Goal: Navigation & Orientation: Find specific page/section

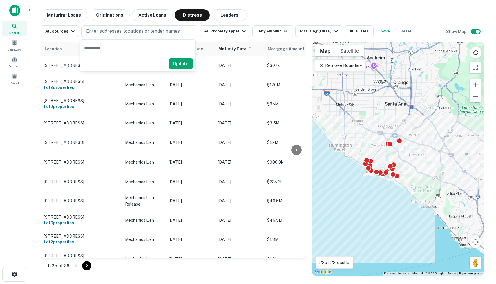
click at [10, 11] on img at bounding box center [14, 11] width 11 height 12
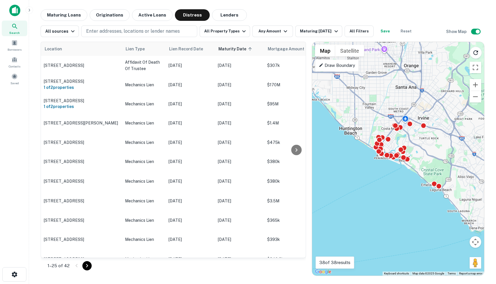
click at [16, 12] on img at bounding box center [14, 11] width 11 height 12
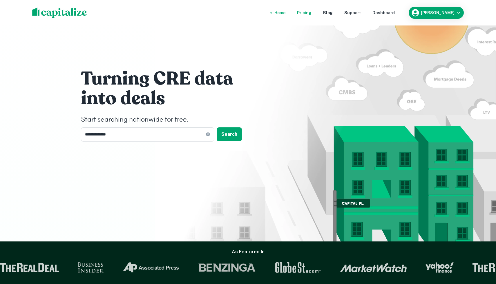
click at [311, 12] on div "Pricing" at bounding box center [304, 13] width 14 height 6
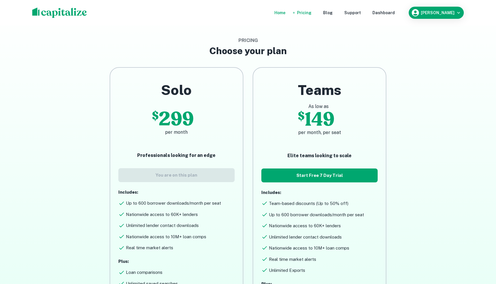
click at [285, 12] on div "Home" at bounding box center [279, 13] width 11 height 6
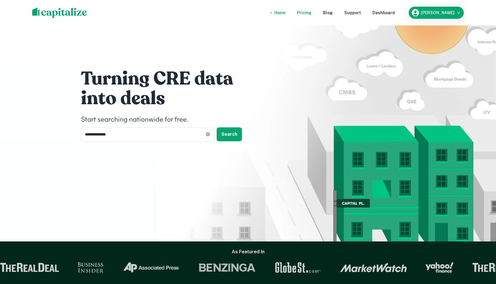
click at [311, 13] on div "Pricing" at bounding box center [304, 13] width 14 height 6
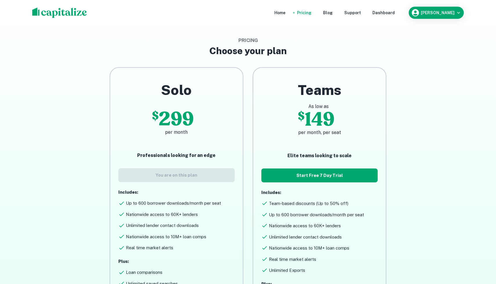
click at [401, 12] on nav "Home Pricing Blog Support Dashboard" at bounding box center [334, 12] width 139 height 13
click at [388, 12] on div "Dashboard" at bounding box center [383, 13] width 22 height 6
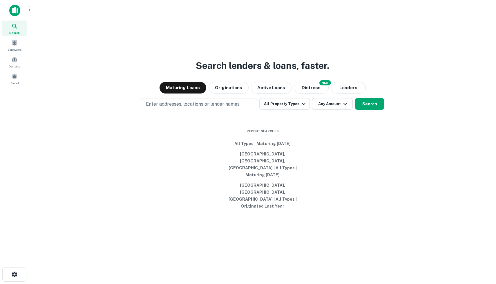
click at [17, 27] on icon at bounding box center [14, 26] width 7 height 7
